Goal: Task Accomplishment & Management: Complete application form

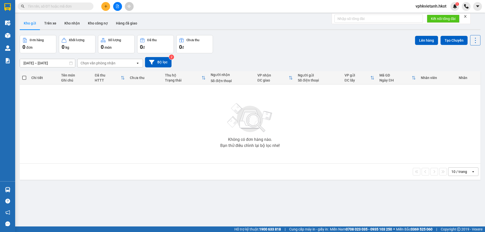
click at [45, 6] on input "text" at bounding box center [58, 7] width 60 height 6
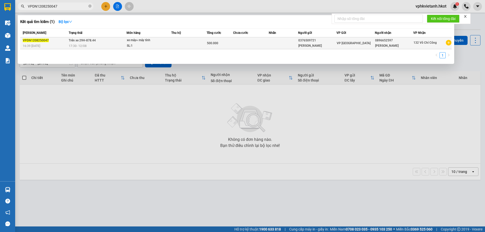
type input "VPDN1208250047"
click at [160, 41] on div "xe máy+ máy tính" at bounding box center [146, 41] width 38 height 6
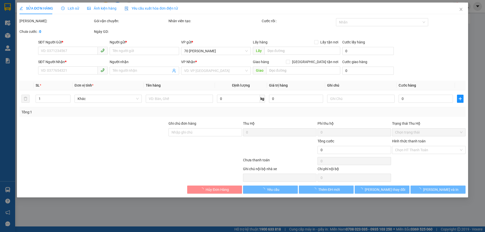
type input "0376509721"
type input "Nguyễn Thành Luân"
type input "0896652597"
type input "Nguyễn Quang Vũ"
type input "500.000"
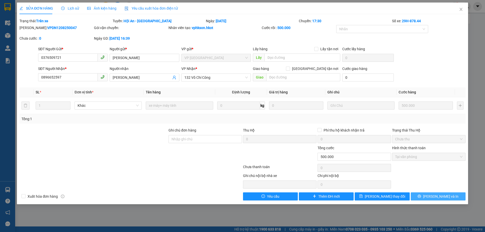
click at [433, 195] on button "Lưu và In" at bounding box center [438, 197] width 55 height 8
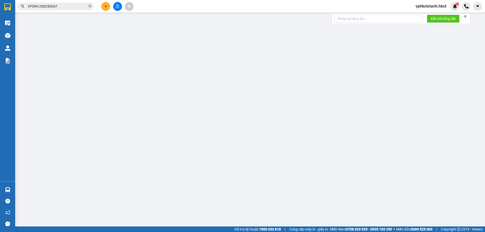
type input "0376509721"
type input "Nguyễn Thành Luân"
type input "0896652597"
type input "Nguyễn Quang Vũ"
type input "500.000"
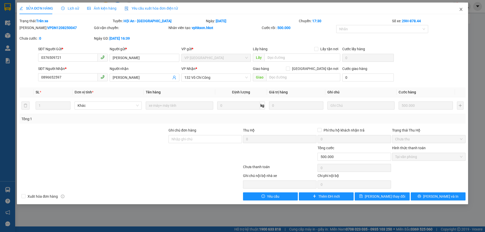
click at [462, 8] on icon "close" at bounding box center [461, 9] width 4 height 4
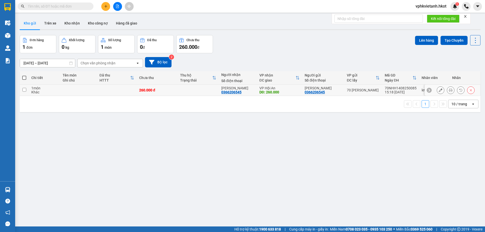
click at [193, 89] on td at bounding box center [198, 90] width 41 height 11
checkbox input "true"
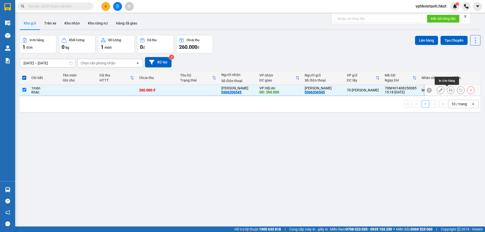
click at [449, 89] on icon at bounding box center [451, 90] width 4 height 4
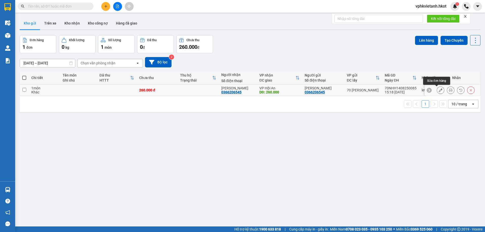
click at [439, 90] on icon at bounding box center [441, 90] width 4 height 4
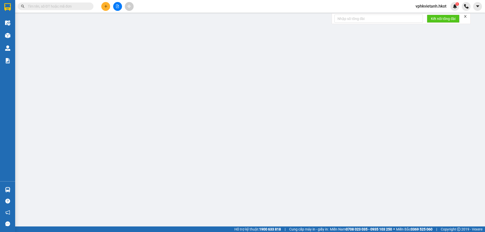
type input "0366206545"
type input "[PERSON_NAME]"
type input "0366206545"
type input "[PERSON_NAME]"
type input "260.000"
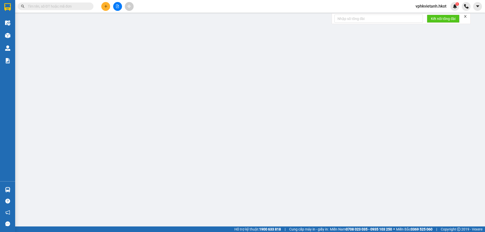
type input "260.000"
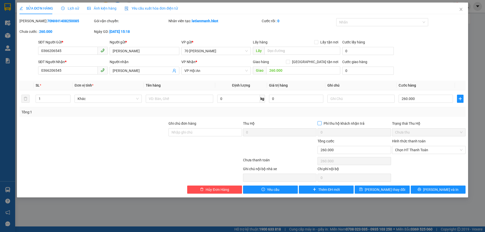
click at [320, 123] on input "Phí thu hộ khách nhận trả" at bounding box center [320, 123] width 4 height 4
checkbox input "true"
click at [392, 188] on span "[PERSON_NAME] thay đổi" at bounding box center [385, 190] width 40 height 6
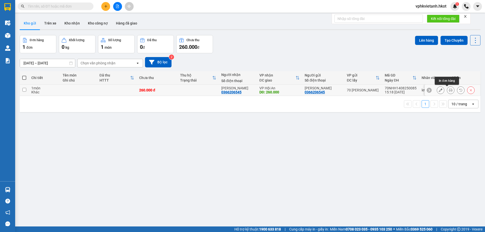
click at [449, 90] on icon at bounding box center [451, 90] width 4 height 4
click at [439, 90] on icon at bounding box center [441, 90] width 4 height 4
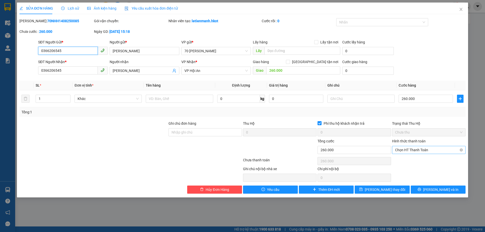
click at [415, 148] on span "Chọn HT Thanh Toán" at bounding box center [429, 150] width 68 height 8
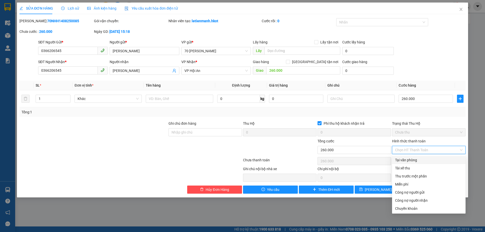
click at [406, 161] on div "Tại văn phòng" at bounding box center [429, 161] width 68 height 6
type input "0"
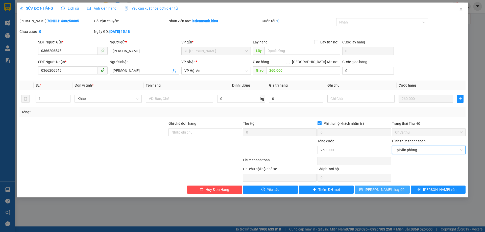
click at [381, 189] on span "Lưu thay đổi" at bounding box center [385, 190] width 40 height 6
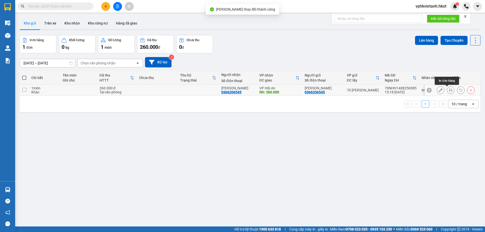
click at [449, 92] on icon at bounding box center [451, 90] width 4 height 4
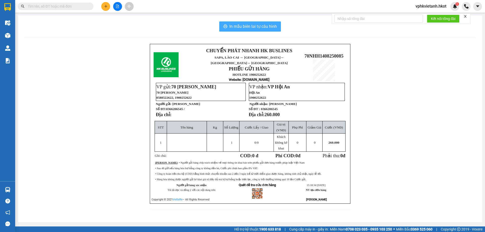
click at [248, 25] on span "In mẫu biên lai tự cấu hình" at bounding box center [254, 26] width 48 height 6
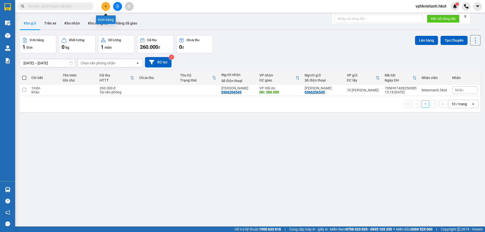
click at [109, 7] on button at bounding box center [105, 6] width 9 height 9
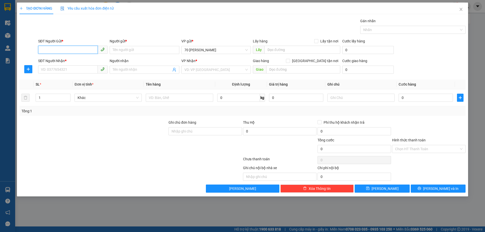
click at [74, 47] on input "SĐT Người Gửi *" at bounding box center [68, 50] width 60 height 8
click at [71, 62] on div "0343814072 - A Chiến" at bounding box center [72, 60] width 63 height 6
type input "0343814072"
type input "A Chiến"
type input "0343814072"
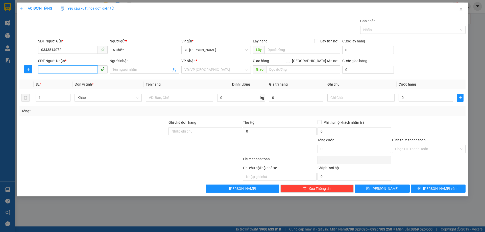
click at [78, 67] on input "SĐT Người Nhận *" at bounding box center [68, 69] width 60 height 8
click at [71, 80] on div "0369664770 - CHIẾN DƯƠNG 246 ĐBP SA PA" at bounding box center [92, 80] width 102 height 6
type input "0369664770"
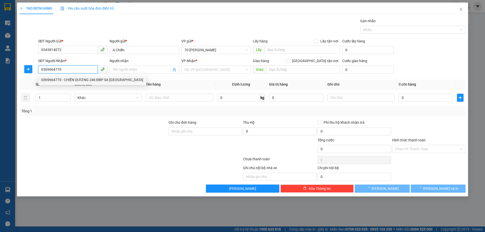
type input "CHIẾN DƯƠNG 246 ĐBP SA PA"
type input "246 Điện Biên Phủ"
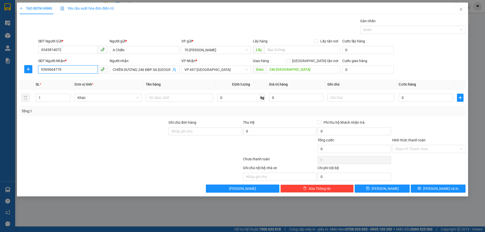
type input "0369664770"
click at [175, 23] on div "Gán nhãn Nhãn" at bounding box center [252, 27] width 430 height 18
click at [410, 98] on input "0" at bounding box center [426, 98] width 54 height 8
type input "09"
type input "9"
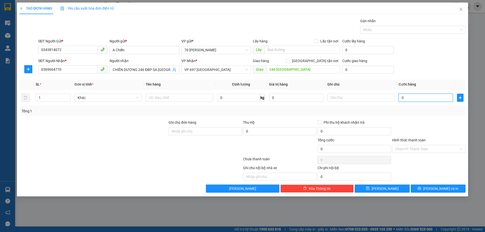
type input "9"
type input "090"
type input "90"
type input "0.900"
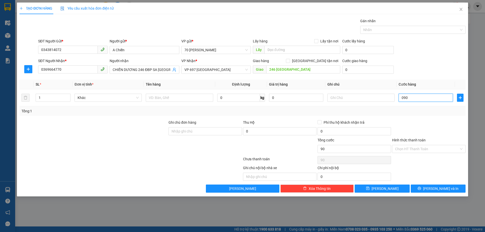
type input "900"
type input "09.000"
type input "9.000"
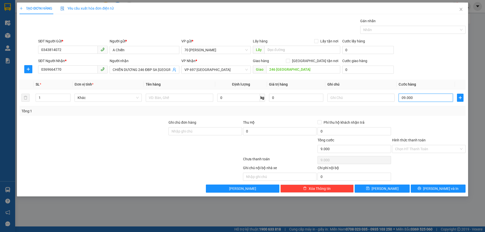
type input "090.000"
type input "90.000"
type input "0.900.000"
type input "900.000"
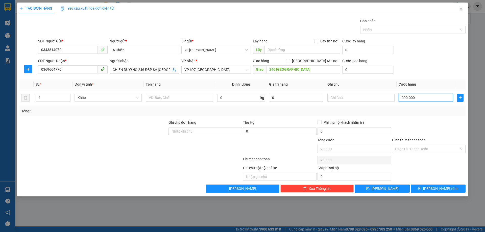
type input "900.000"
type input "090.000"
type input "90.000"
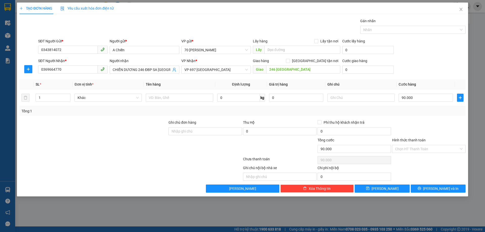
click at [424, 65] on div "SĐT Người Nhận * 0369664770 Người nhận CHIẾN DƯƠNG 246 ĐBP SA PA VP Nhận * VP 6…" at bounding box center [252, 67] width 430 height 18
click at [229, 133] on input "Ghi chú đơn hàng" at bounding box center [206, 131] width 74 height 8
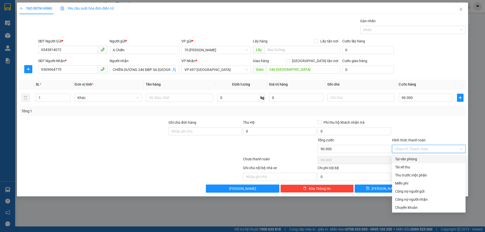
click at [427, 150] on input "Hình thức thanh toán" at bounding box center [427, 149] width 64 height 8
click at [427, 130] on div at bounding box center [429, 129] width 75 height 18
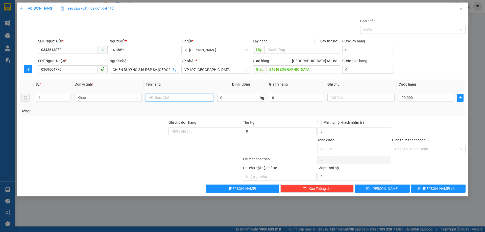
click at [167, 96] on input "text" at bounding box center [179, 98] width 67 height 8
type input "THỊT"
click at [224, 97] on input "0" at bounding box center [238, 98] width 43 height 8
type input "55"
click at [226, 114] on div "Tổng: 1" at bounding box center [242, 111] width 442 height 6
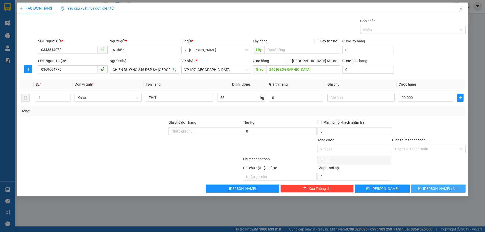
click at [432, 190] on button "Lưu và In" at bounding box center [438, 189] width 55 height 8
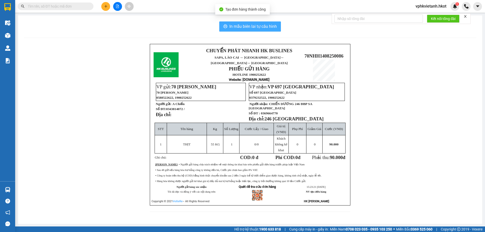
click at [261, 27] on span "In mẫu biên lai tự cấu hình" at bounding box center [254, 26] width 48 height 6
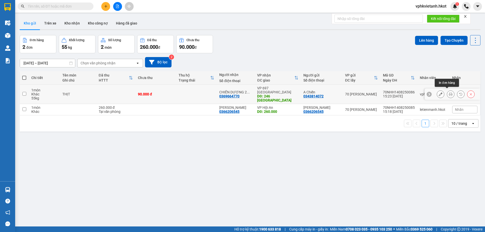
click at [449, 93] on icon at bounding box center [451, 95] width 4 height 4
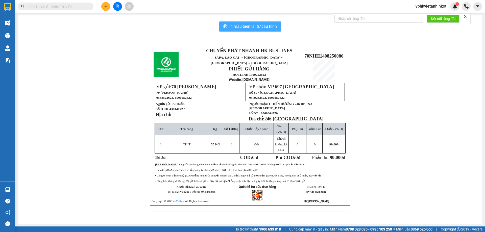
click at [241, 27] on span "In mẫu biên lai tự cấu hình" at bounding box center [254, 26] width 48 height 6
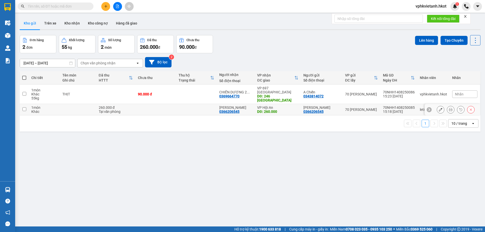
click at [384, 110] on div "15:18 14/08" at bounding box center [399, 112] width 32 height 4
checkbox input "true"
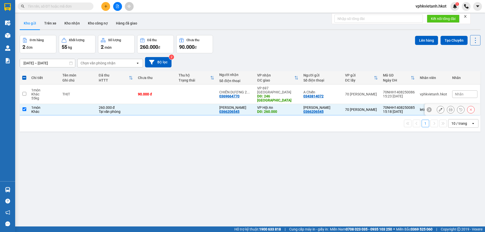
click at [439, 108] on icon at bounding box center [441, 110] width 4 height 4
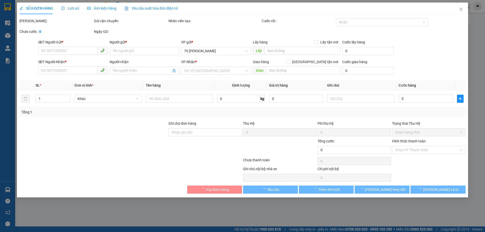
type input "0366206545"
type input "Anh Nghĩa"
type input "0366206545"
type input "Bùi Đình Nghĩa"
type input "260.000"
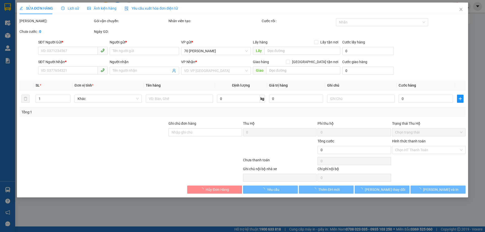
type input "260.000"
